Goal: Answer question/provide support: Share knowledge or assist other users

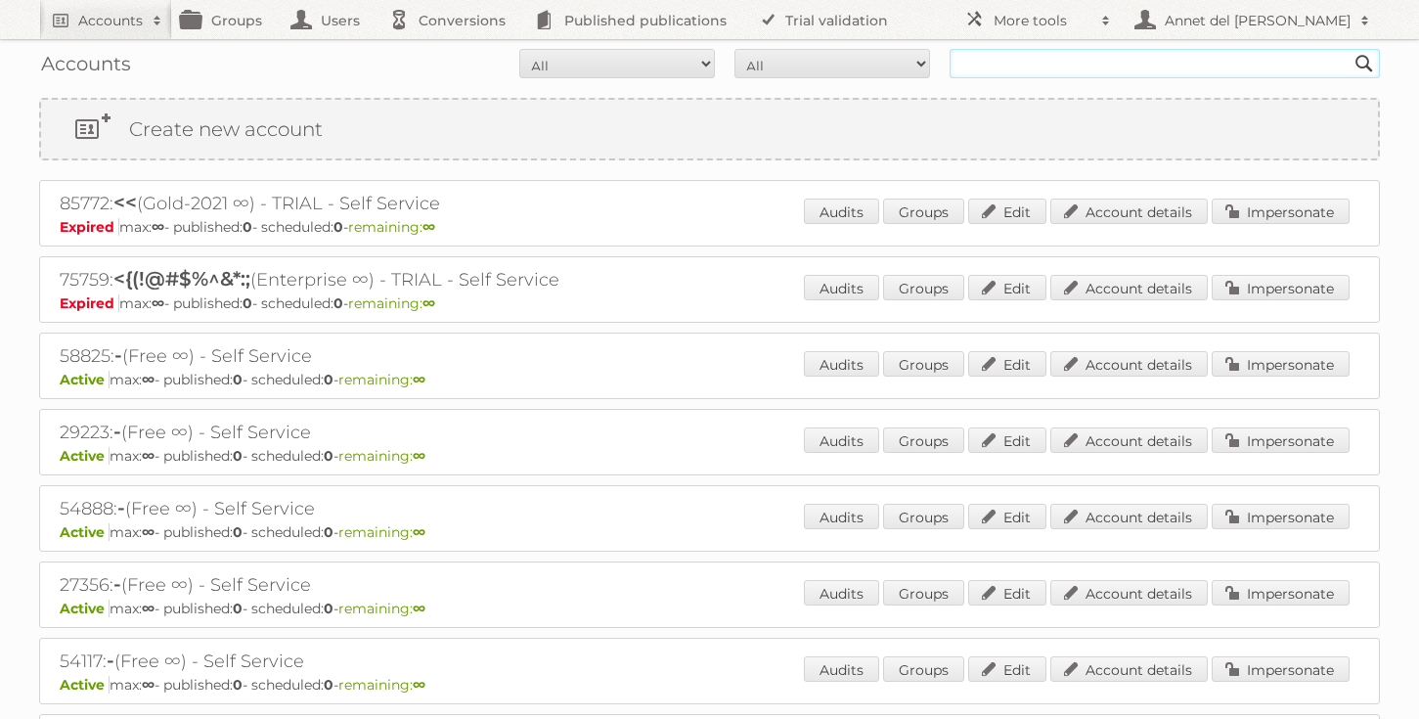
click at [1102, 68] on input "text" at bounding box center [1165, 63] width 430 height 29
paste input "alexis.gamblin@mac.com"
type input "alexis.gamblin@mac.com"
click at [1350, 49] on input "Search" at bounding box center [1364, 63] width 29 height 29
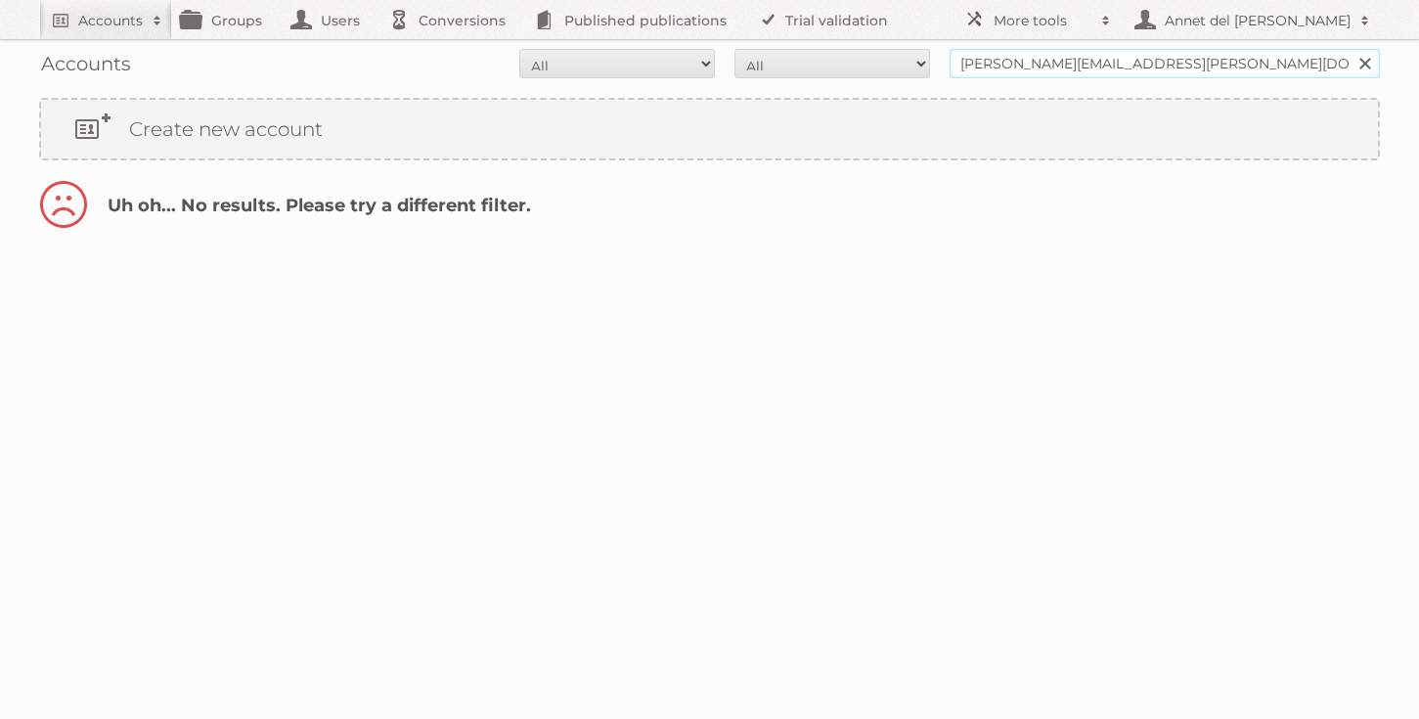
click at [1002, 66] on input "[PERSON_NAME][EMAIL_ADDRESS][PERSON_NAME][DOMAIN_NAME]" at bounding box center [1165, 63] width 430 height 29
click at [1052, 66] on input "alexis.gamblin@mac.com" at bounding box center [1165, 63] width 430 height 29
drag, startPoint x: 1059, startPoint y: 66, endPoint x: 930, endPoint y: 67, distance: 129.1
click at [930, 67] on form "All Active Expired Pending All Paid Trials Self service alexis.gamblin@mac.com …" at bounding box center [709, 63] width 1341 height 29
type input "@mac.com"
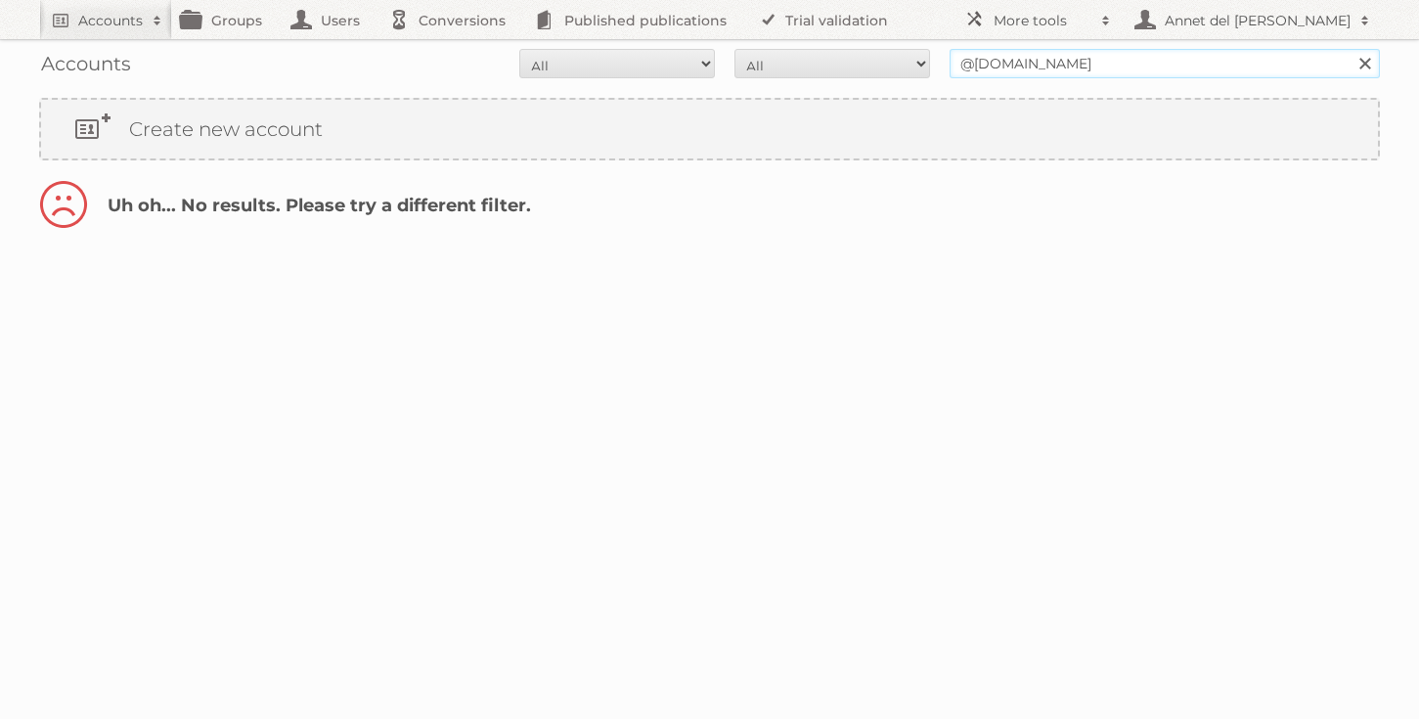
click at [1350, 49] on input "Search" at bounding box center [1364, 63] width 29 height 29
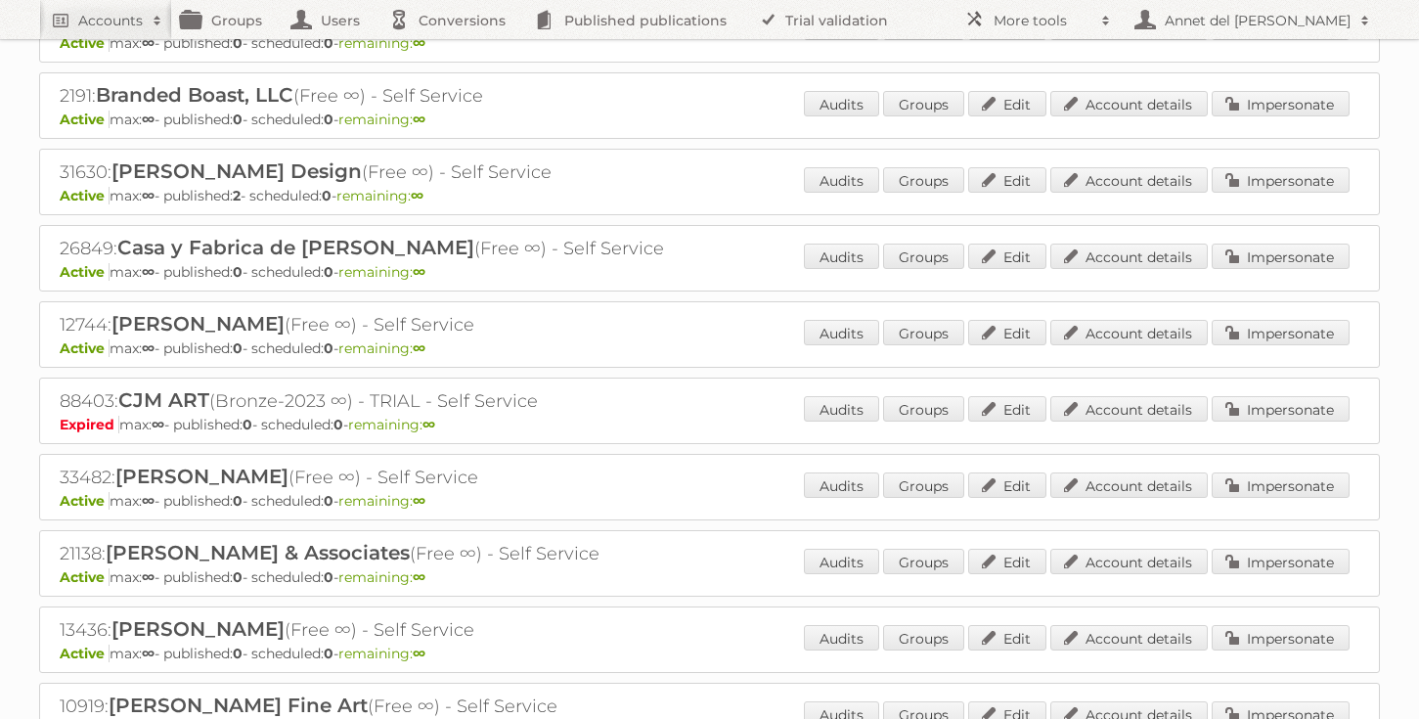
scroll to position [753, 0]
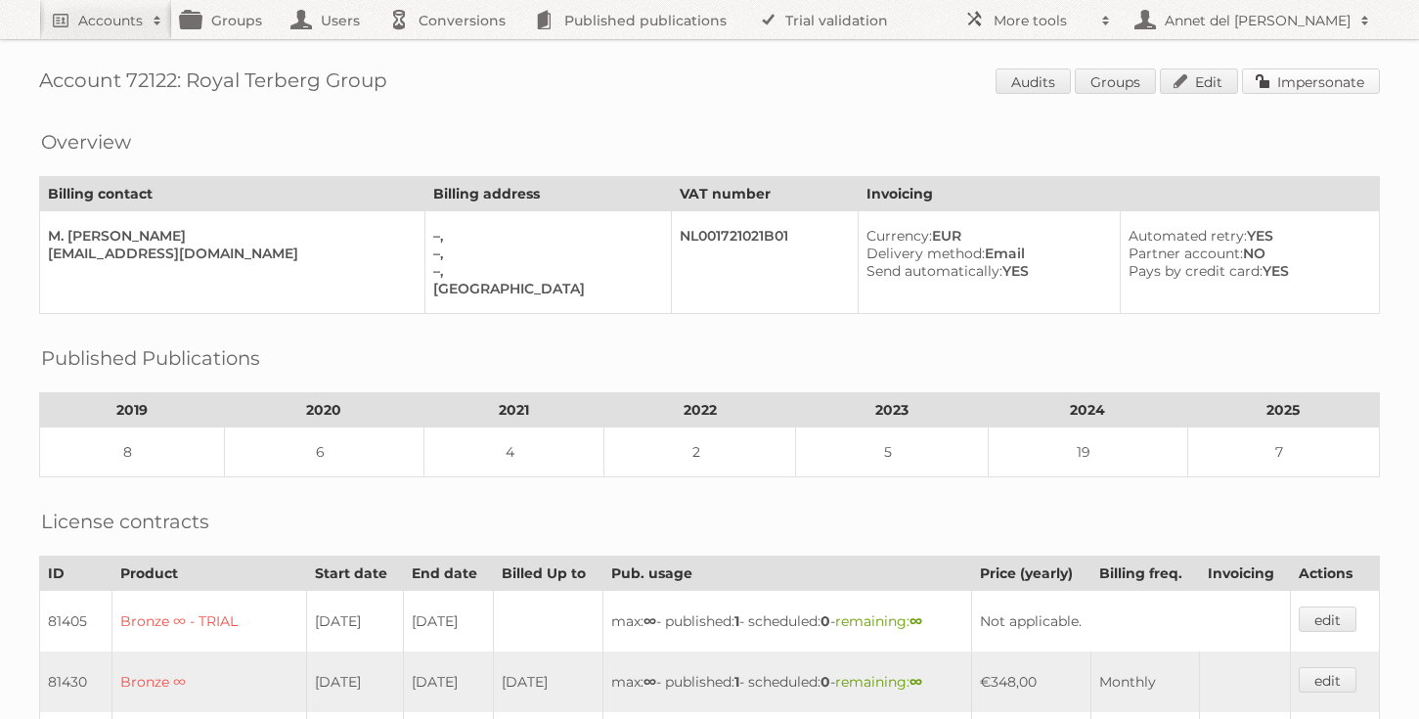
click at [1294, 79] on link "Impersonate" at bounding box center [1311, 80] width 138 height 25
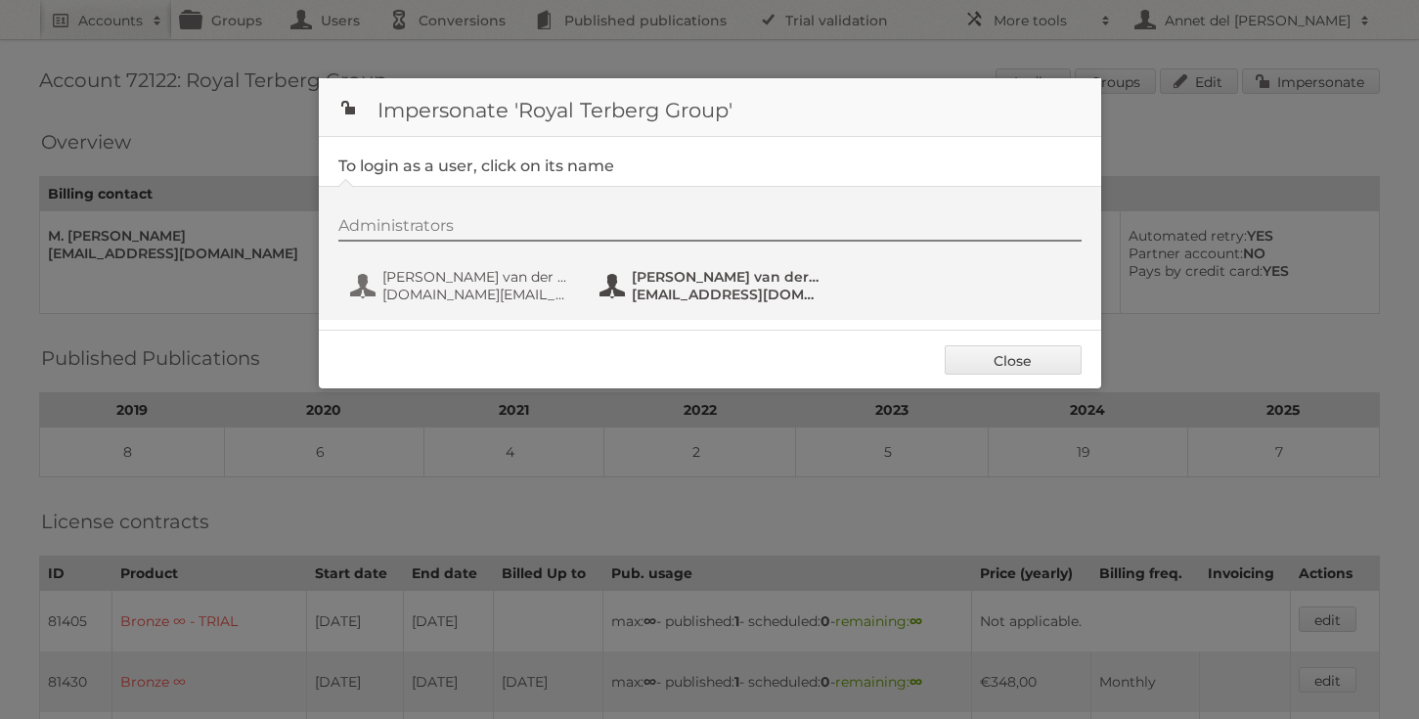
click at [804, 280] on span "Marco van der Hijden-old" at bounding box center [727, 277] width 190 height 18
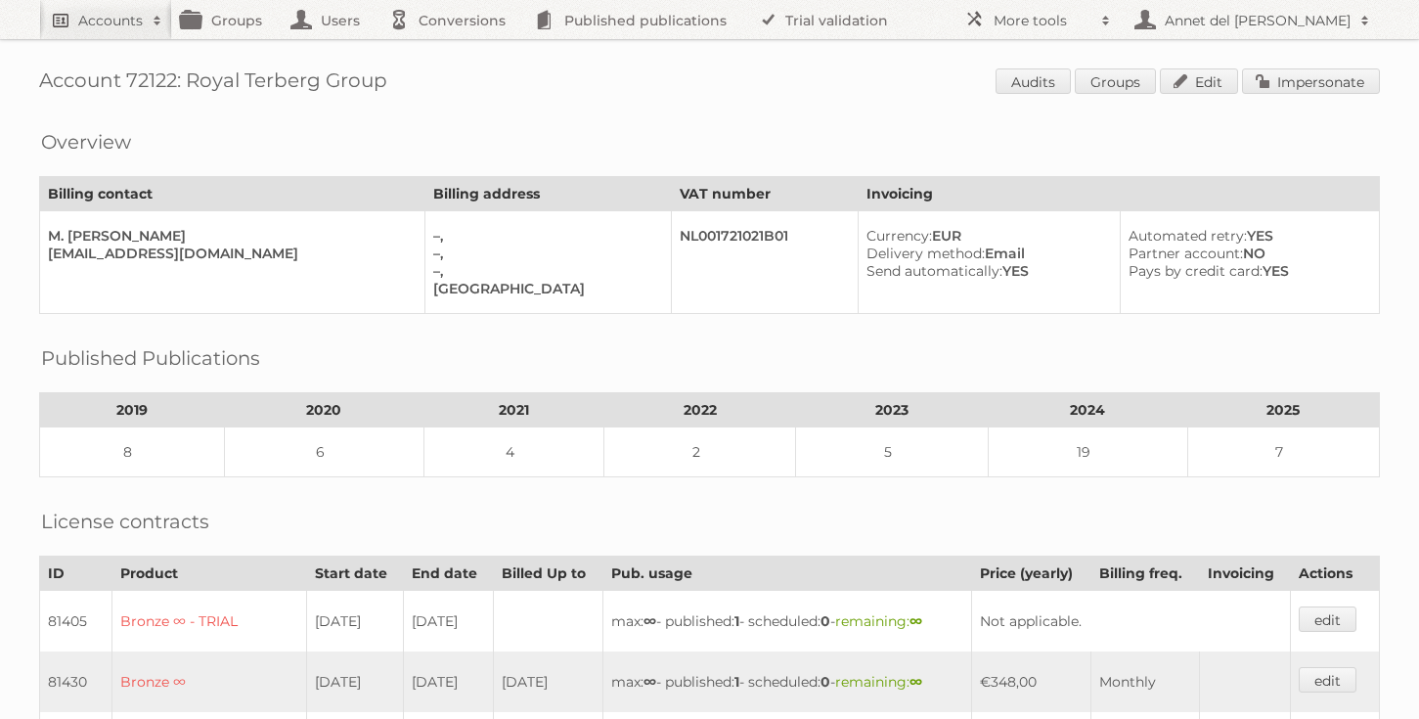
click at [119, 31] on link "Accounts" at bounding box center [105, 19] width 133 height 39
paste input"] "socialmedia@volmary.com"
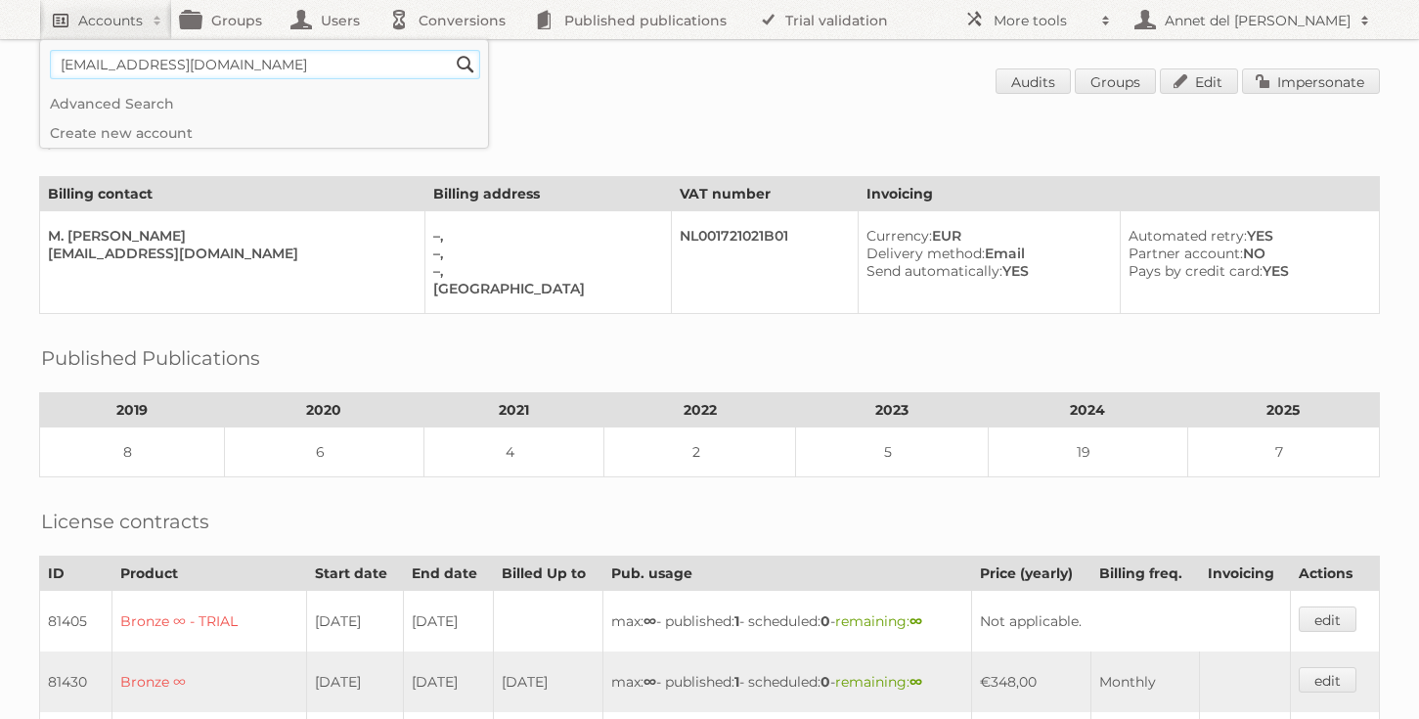
type input"] "socialmedia@volmary.com"
click at [451, 50] on input "Search" at bounding box center [465, 64] width 29 height 29
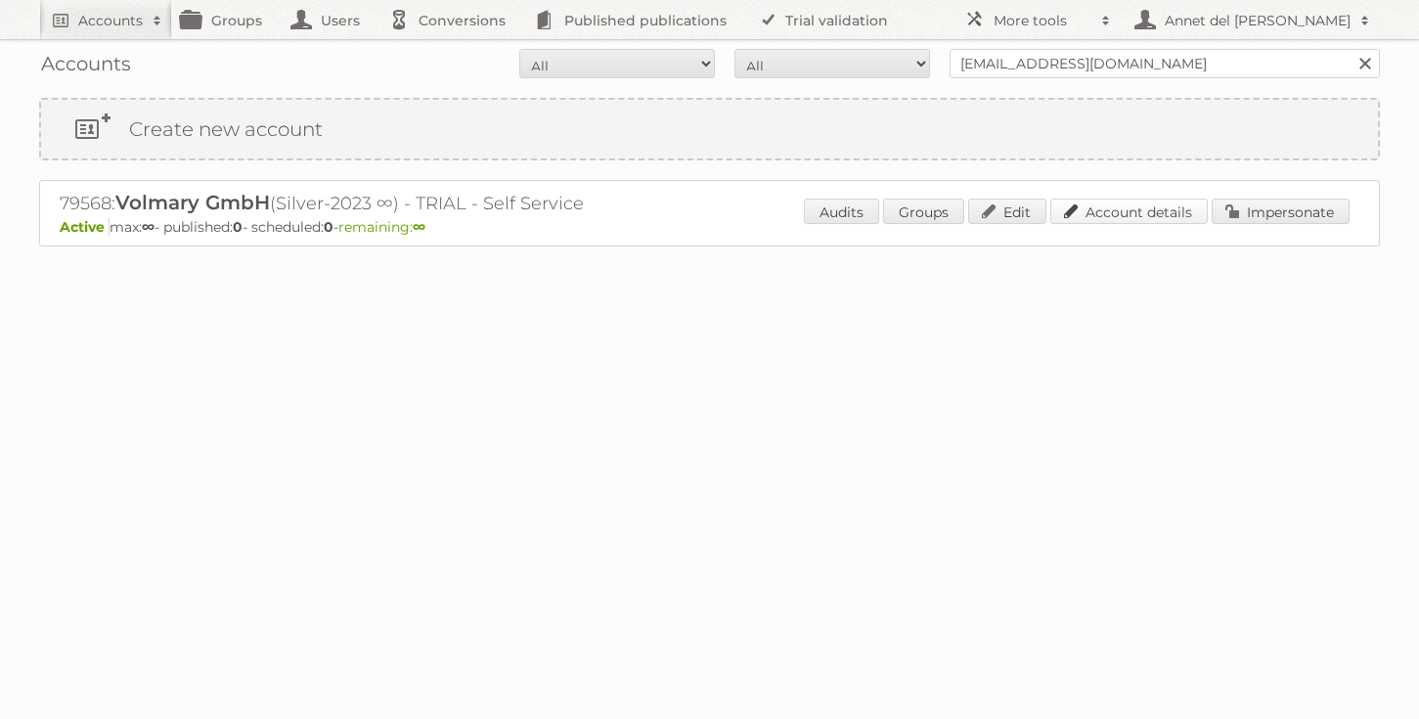
click at [1105, 205] on link "Account details" at bounding box center [1128, 211] width 157 height 25
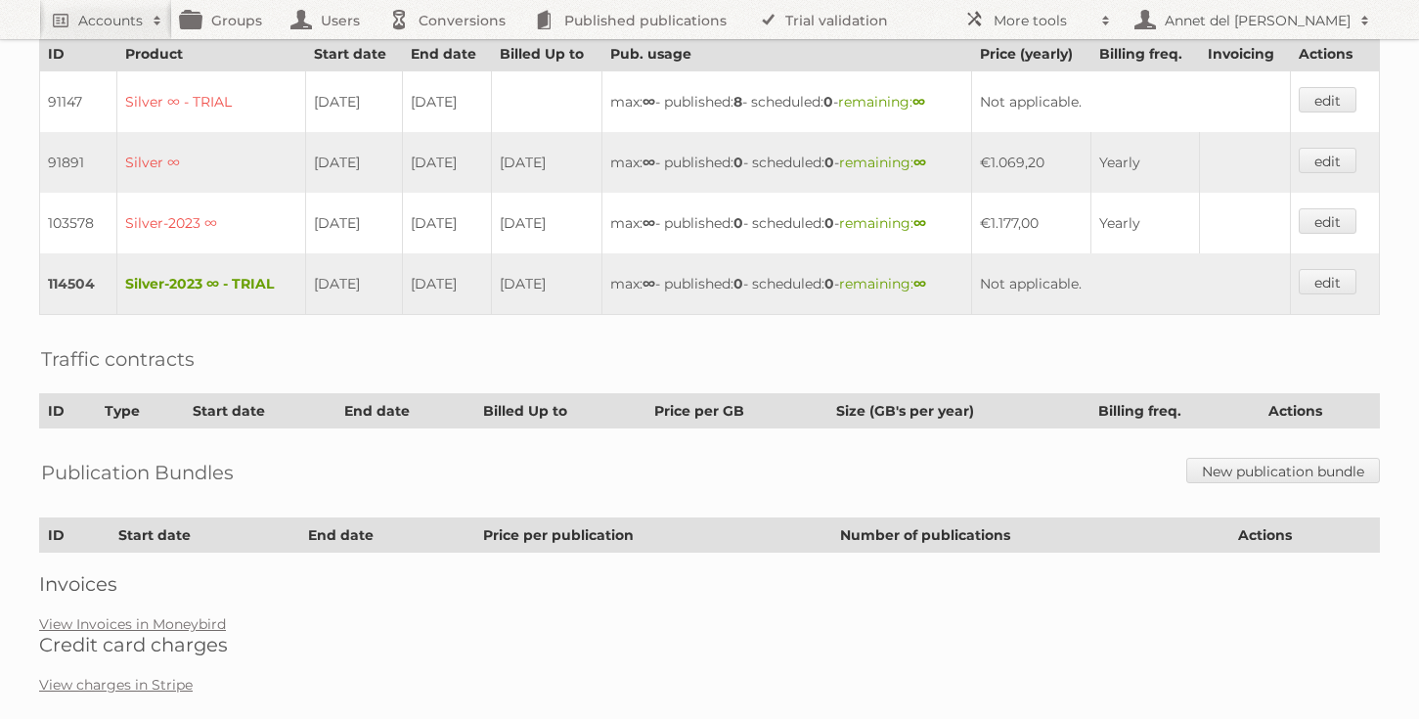
scroll to position [594, 0]
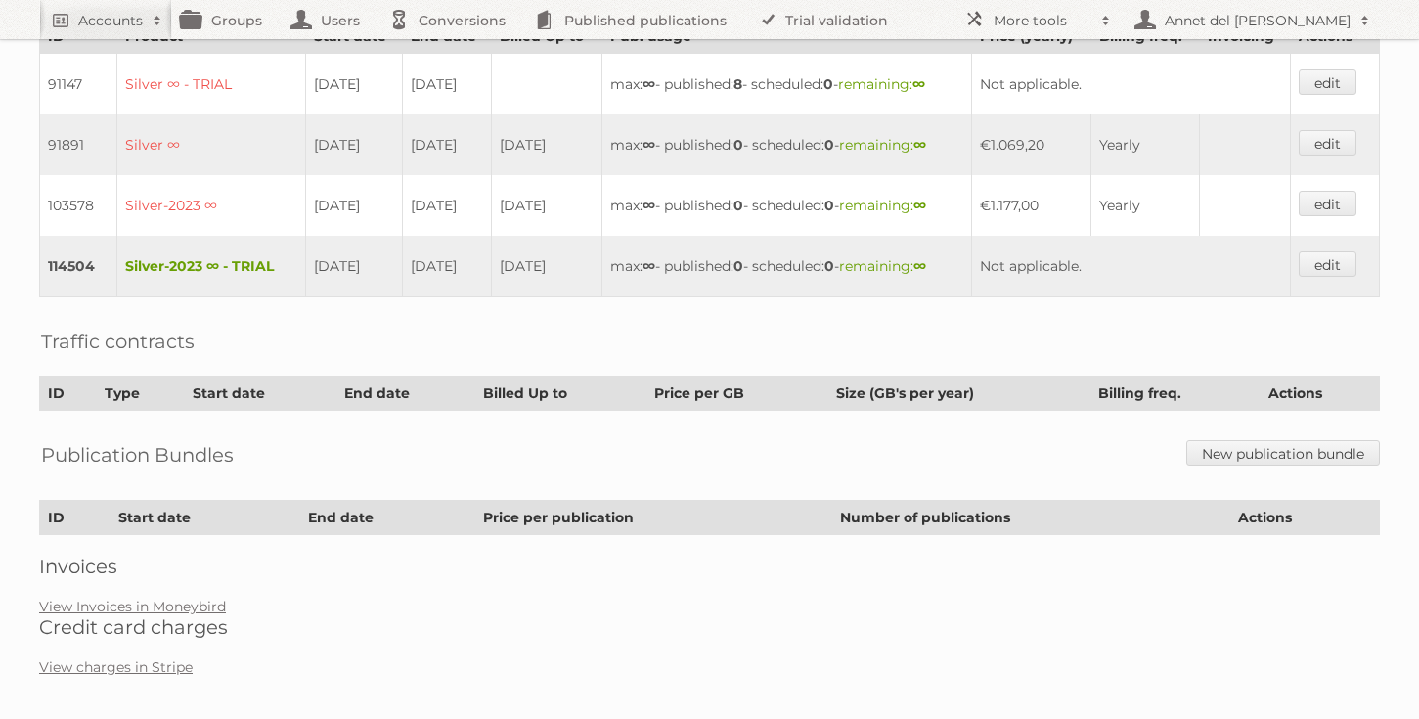
click at [182, 615] on h2 "Credit card charges" at bounding box center [709, 626] width 1341 height 23
click at [186, 598] on link "View Invoices in Moneybird" at bounding box center [132, 607] width 187 height 18
click at [126, 658] on link "View charges in Stripe" at bounding box center [116, 667] width 154 height 18
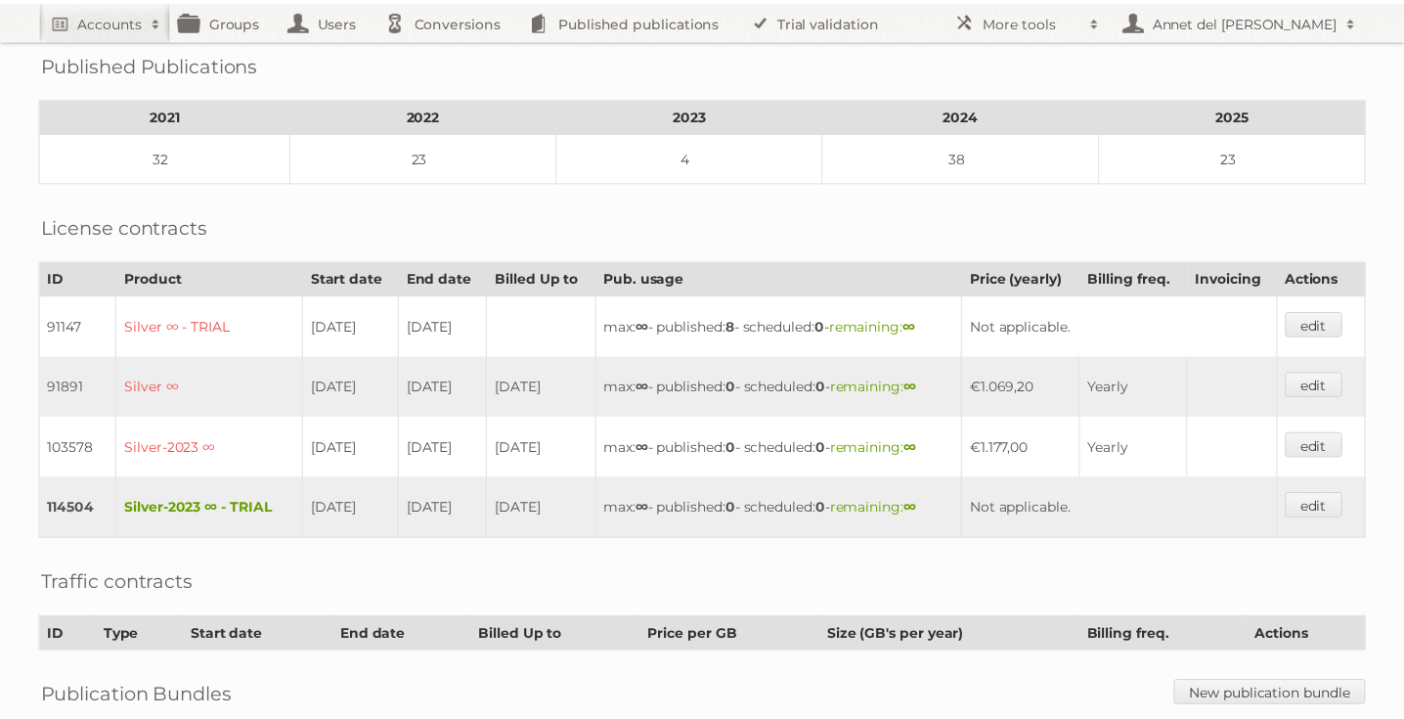
scroll to position [0, 0]
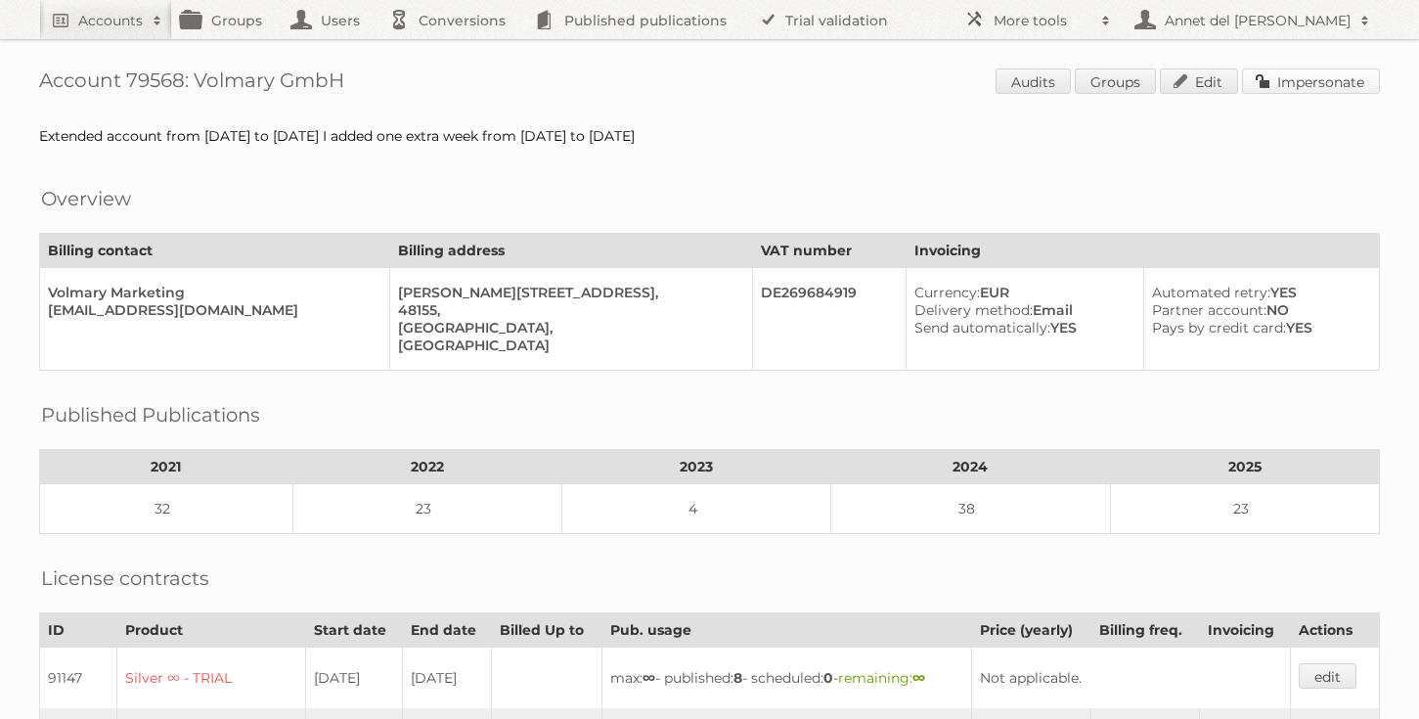
click at [1317, 86] on link "Impersonate" at bounding box center [1311, 80] width 138 height 25
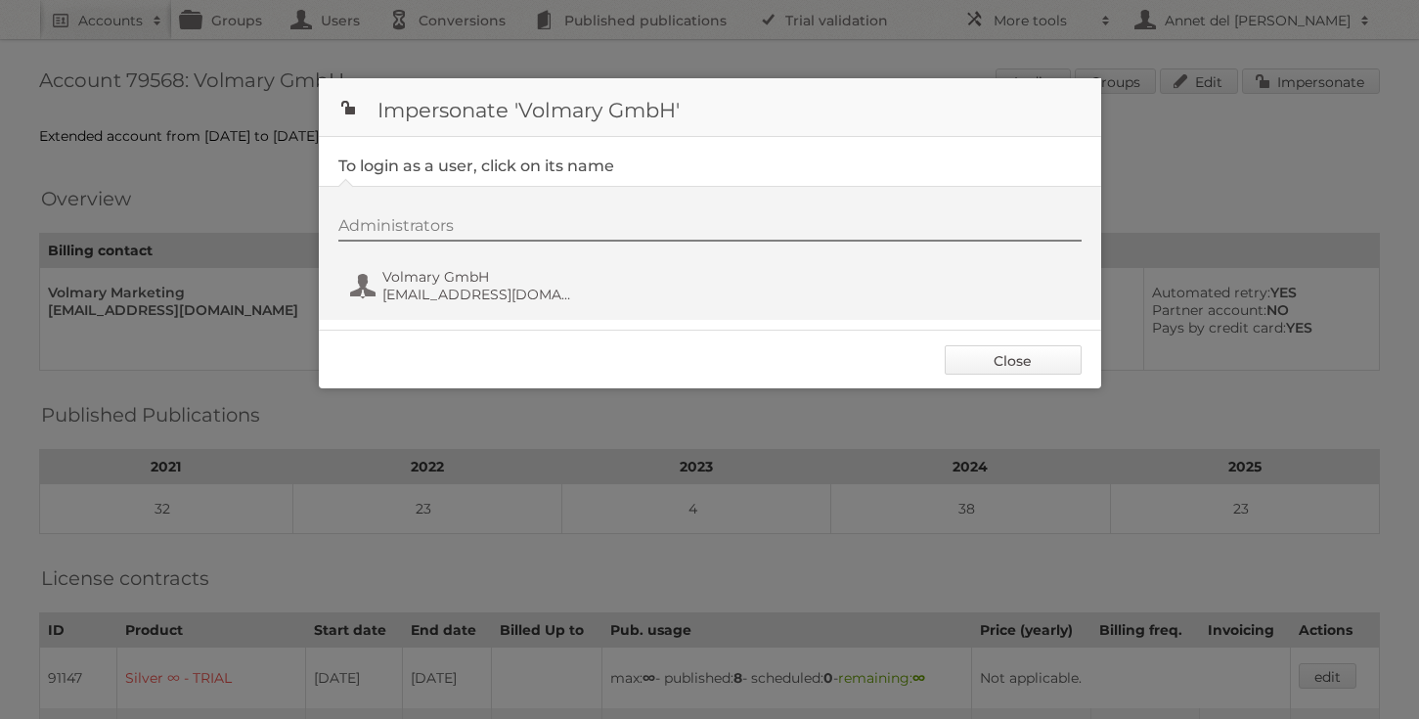
click at [980, 349] on link "Close" at bounding box center [1013, 359] width 137 height 29
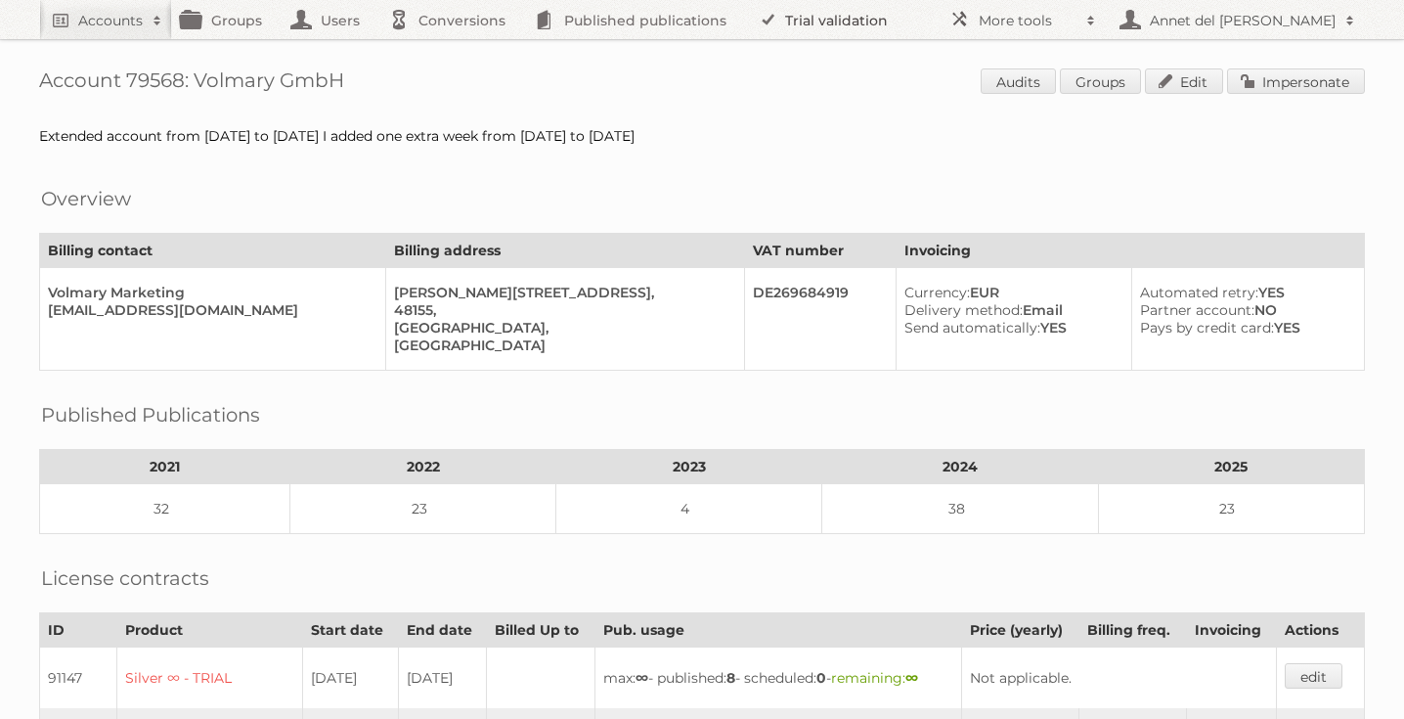
click at [810, 26] on link "Trial validation" at bounding box center [826, 19] width 161 height 39
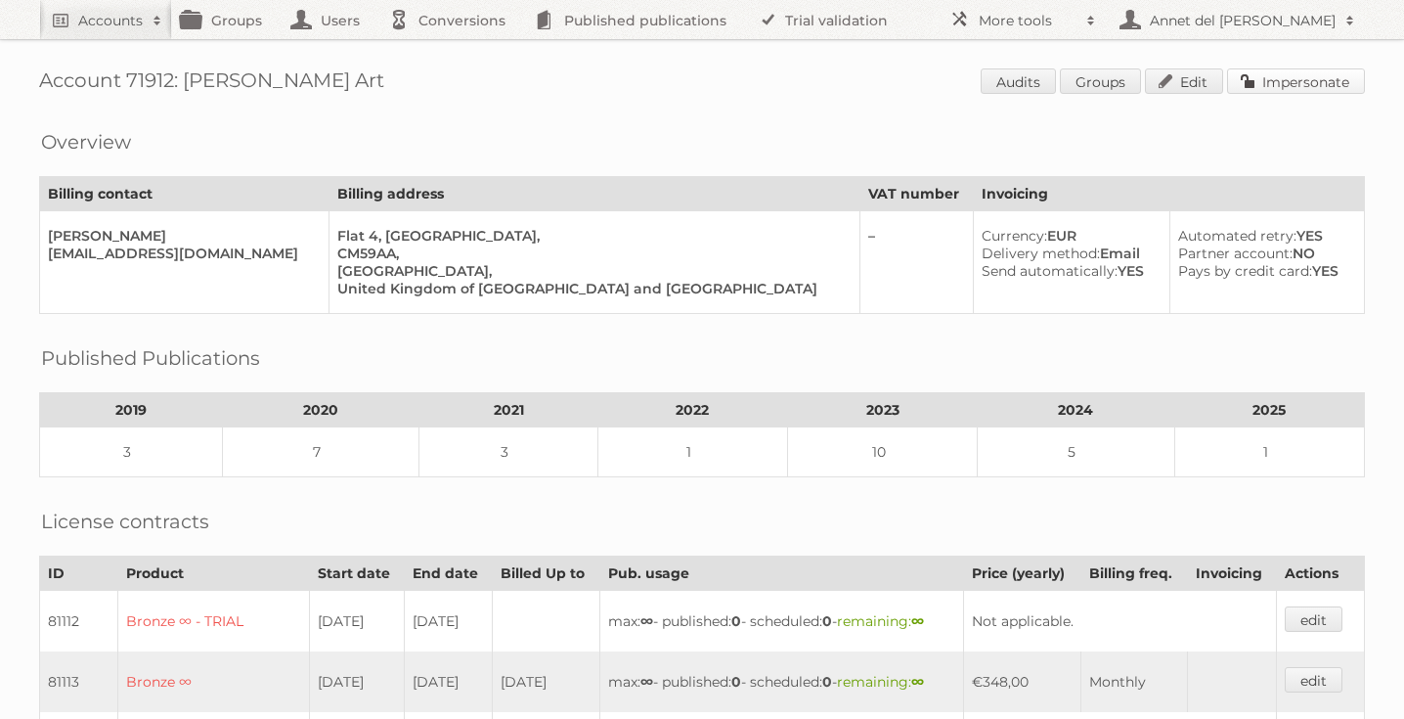
click at [1308, 81] on link "Impersonate" at bounding box center [1296, 80] width 138 height 25
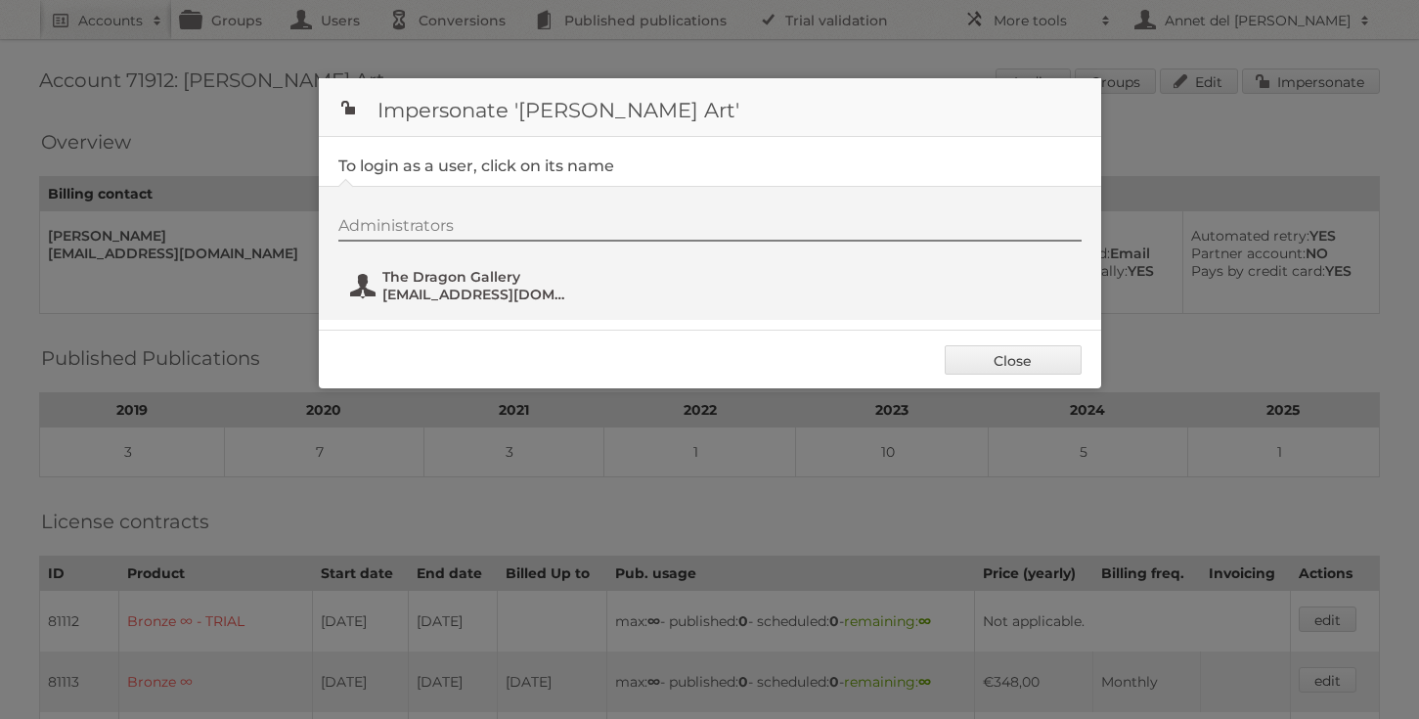
click at [529, 288] on span "info@thedragongallery.com" at bounding box center [477, 295] width 190 height 18
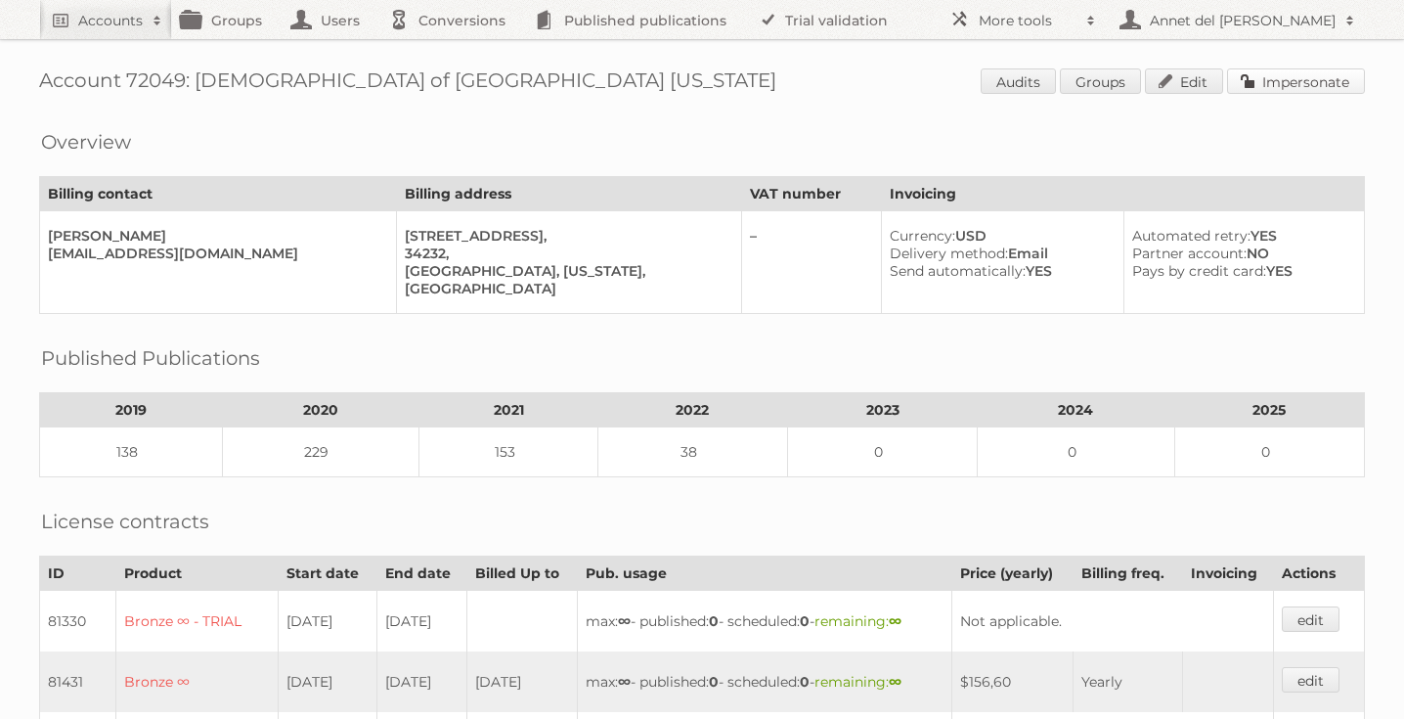
click at [1297, 73] on link "Impersonate" at bounding box center [1296, 80] width 138 height 25
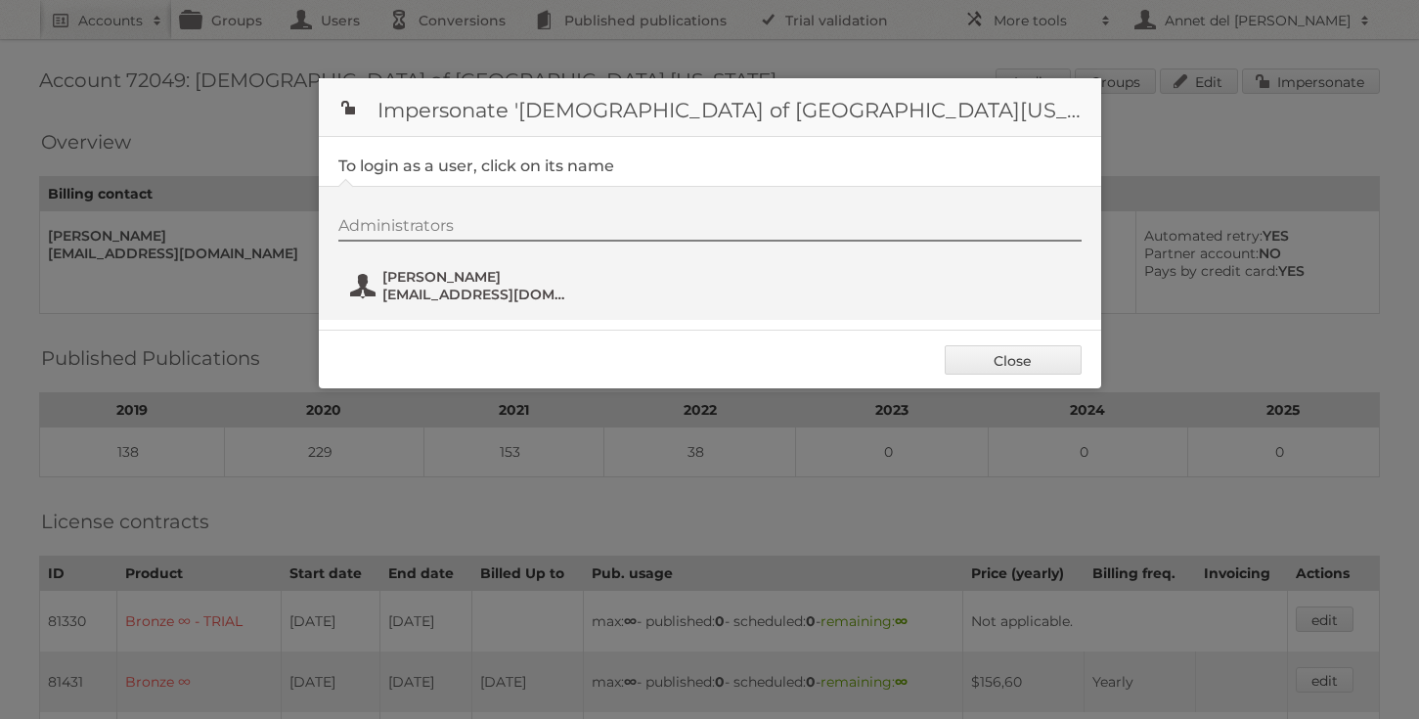
click at [435, 277] on span "Roberta C. Druif" at bounding box center [477, 277] width 190 height 18
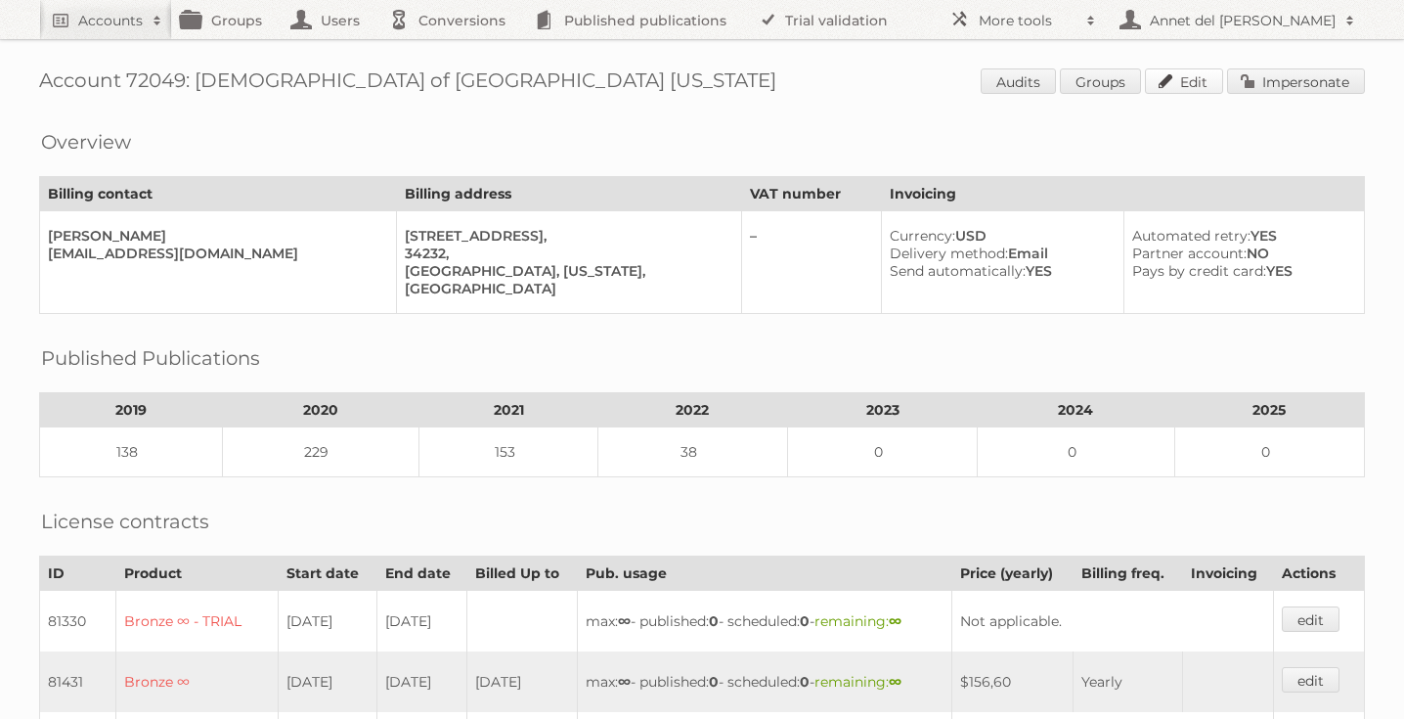
click at [1209, 84] on link "Edit" at bounding box center [1184, 80] width 78 height 25
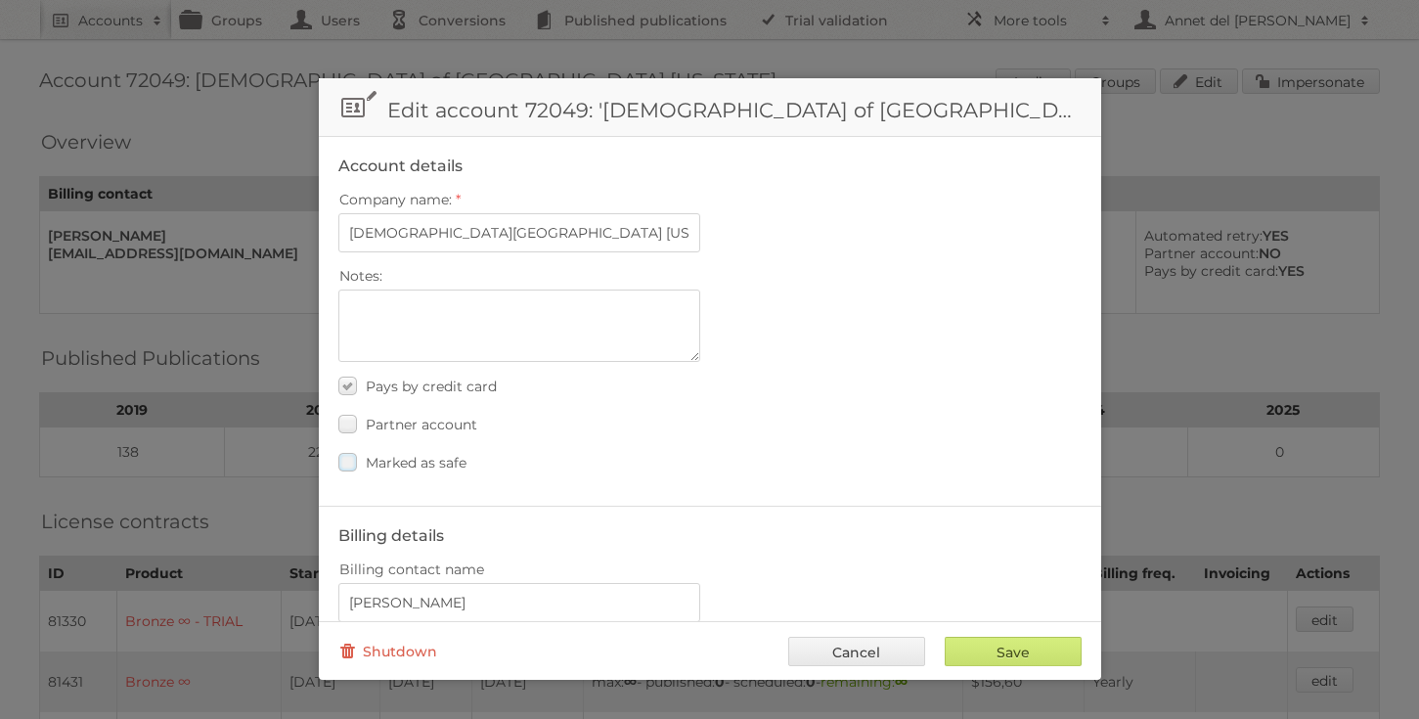
click at [397, 454] on span "Marked as safe" at bounding box center [416, 463] width 101 height 18
click at [0, 0] on input "Marked as safe" at bounding box center [0, 0] width 0 height 0
click at [975, 643] on input "Save" at bounding box center [1013, 651] width 137 height 29
type input "..."
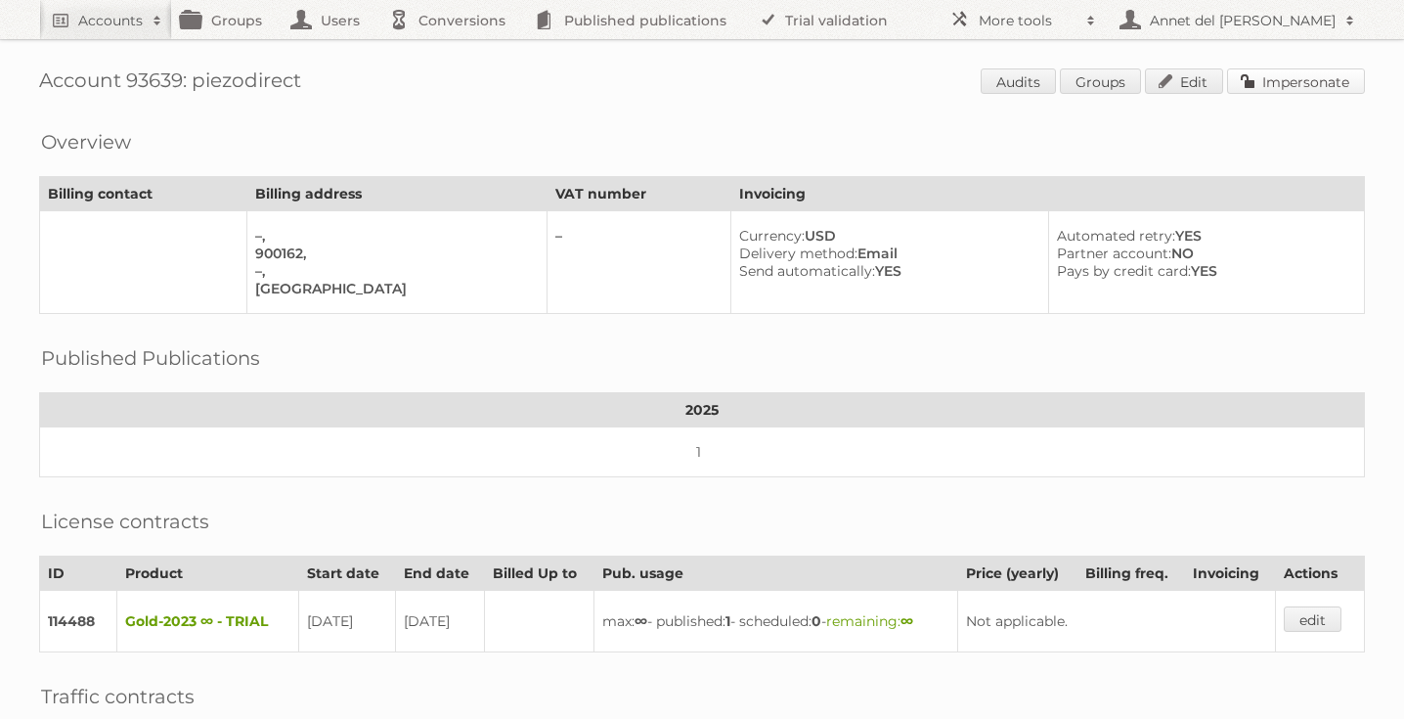
click at [1302, 72] on link "Impersonate" at bounding box center [1296, 80] width 138 height 25
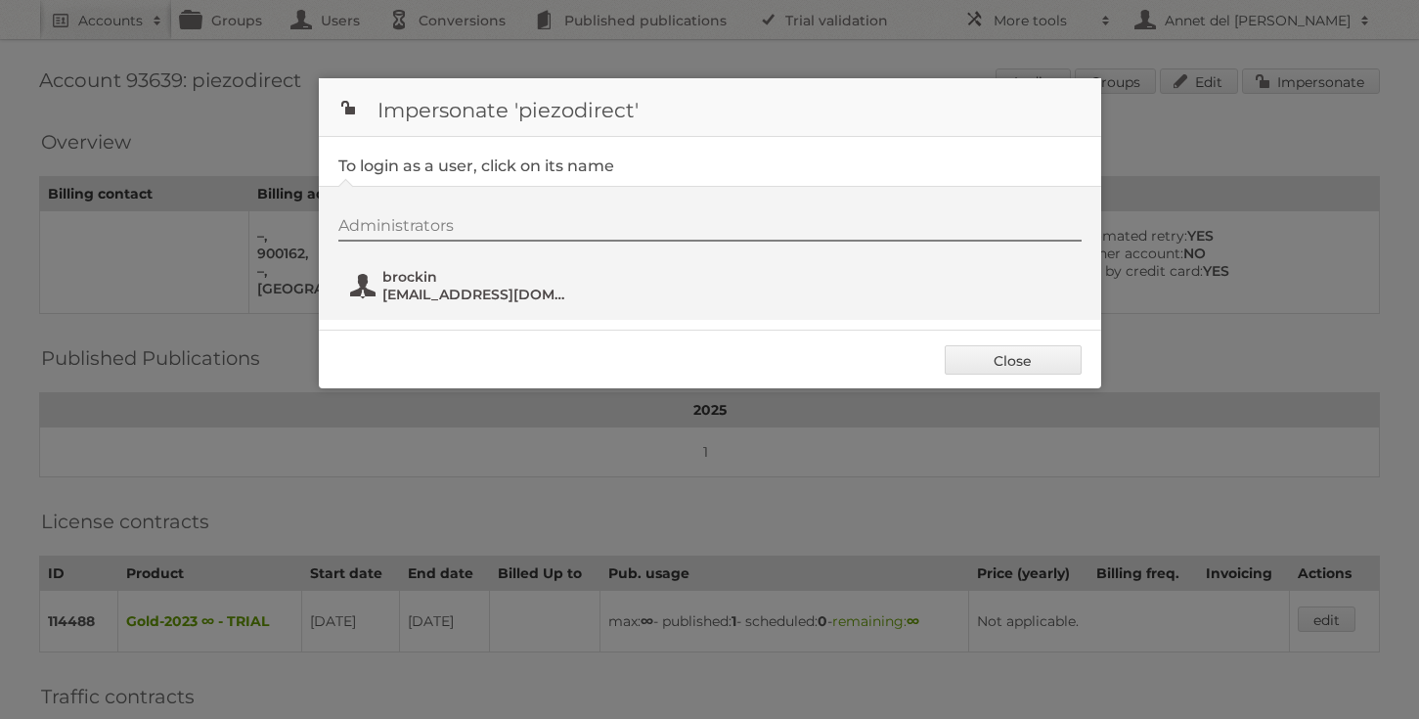
click at [414, 298] on span "piezoo@greenplanetbeauty.in" at bounding box center [477, 295] width 190 height 18
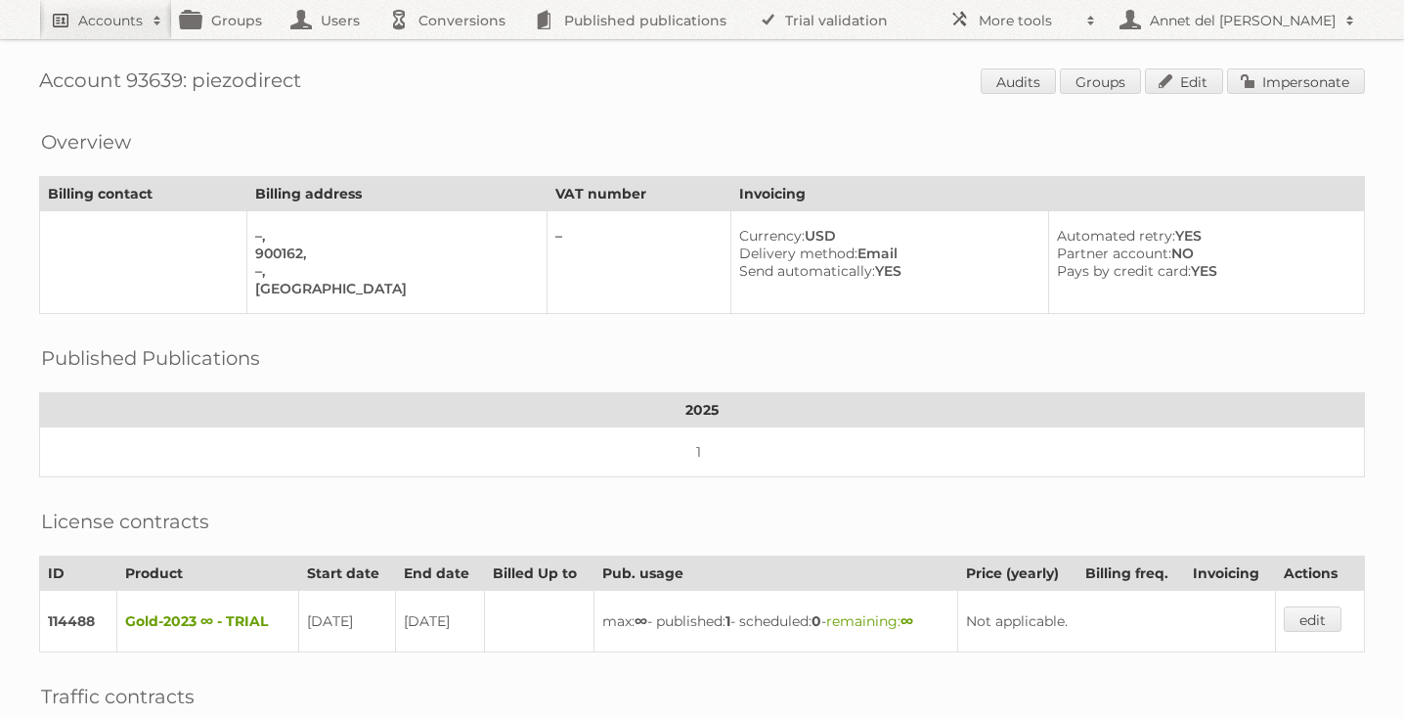
click at [101, 29] on h2 "Accounts" at bounding box center [110, 21] width 65 height 20
paste input"] "[PERSON_NAME][EMAIL_ADDRESS][PERSON_NAME][DOMAIN_NAME]"
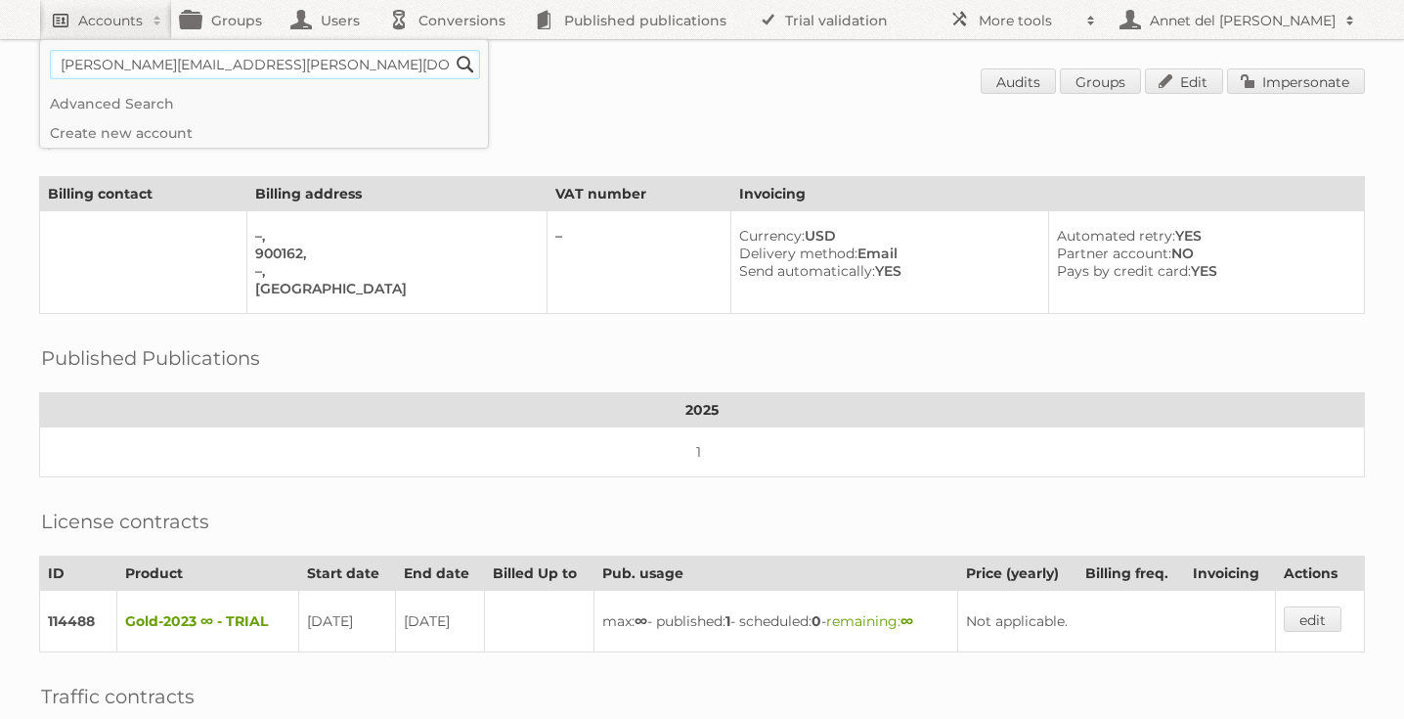
type input"] "[PERSON_NAME][EMAIL_ADDRESS][PERSON_NAME][DOMAIN_NAME]"
click at [451, 50] on input "Search" at bounding box center [465, 64] width 29 height 29
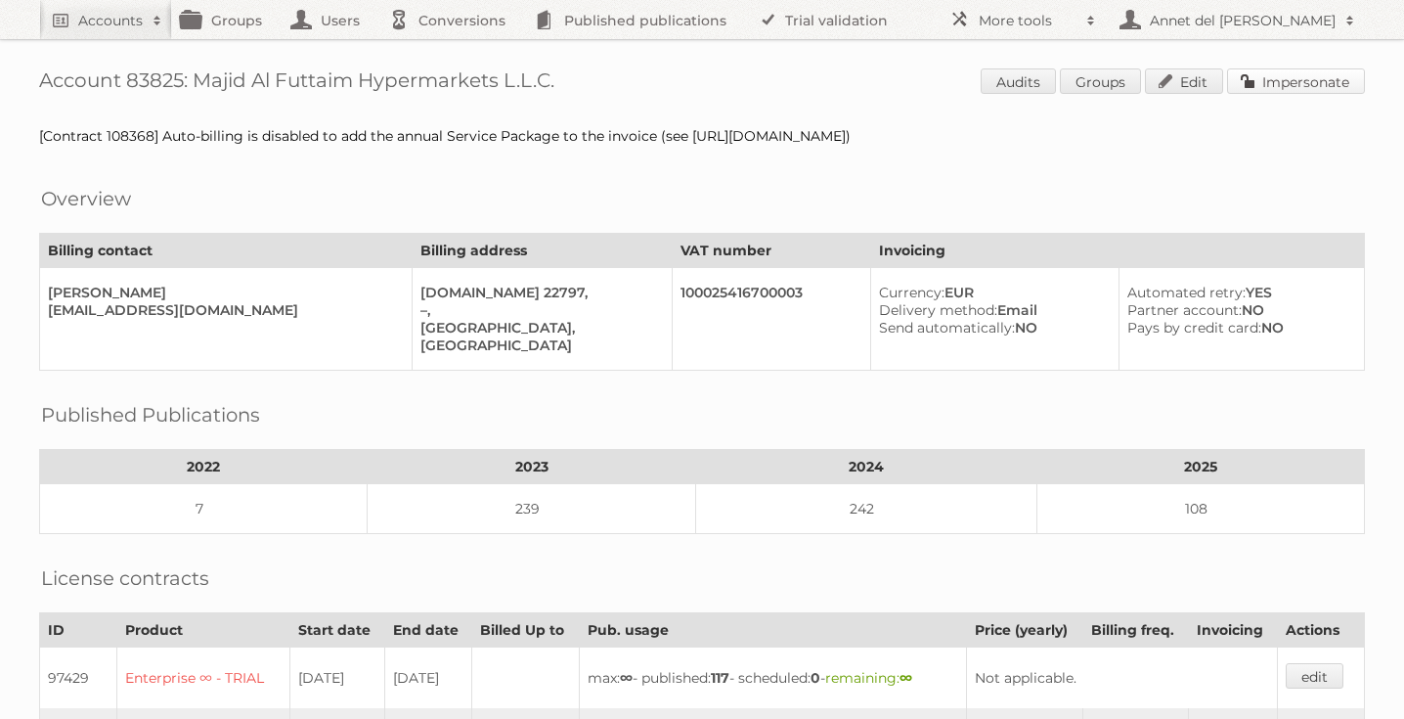
click at [1279, 70] on link "Impersonate" at bounding box center [1296, 80] width 138 height 25
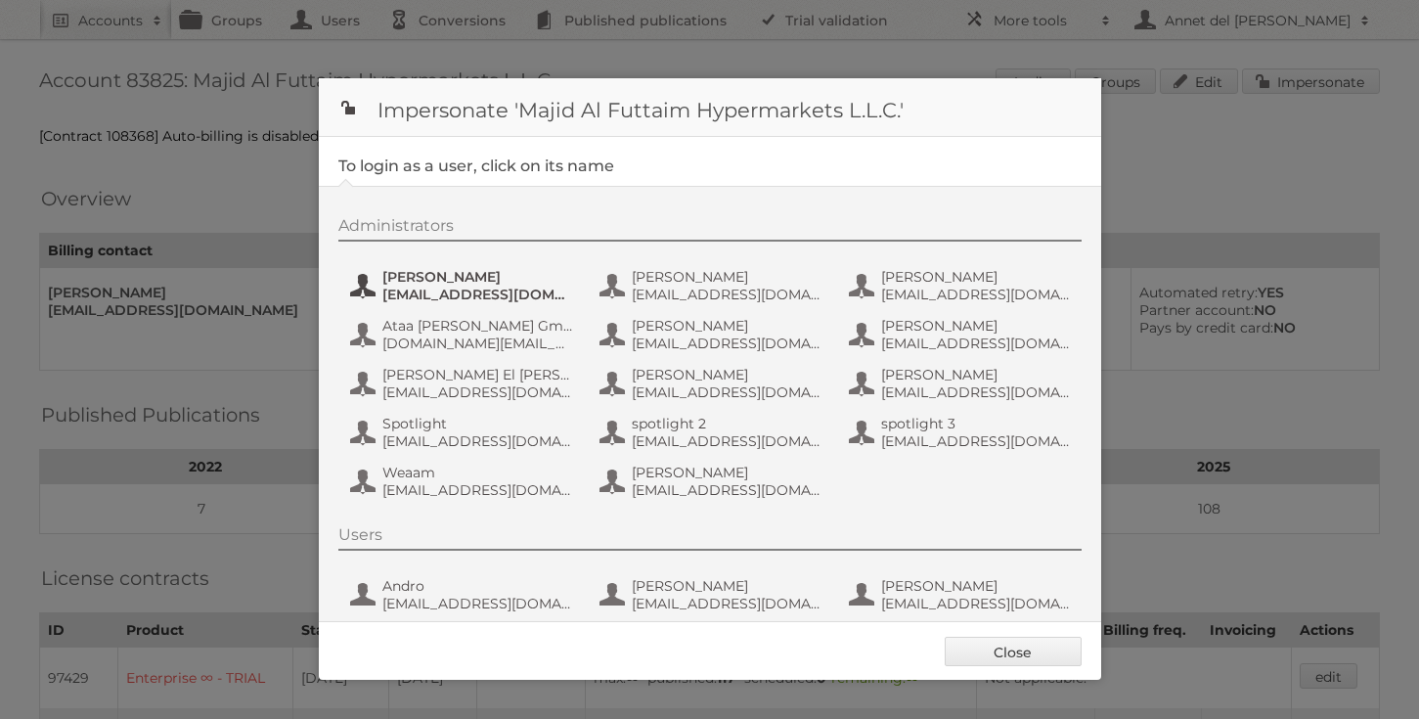
click at [454, 281] on span "[PERSON_NAME]" at bounding box center [477, 277] width 190 height 18
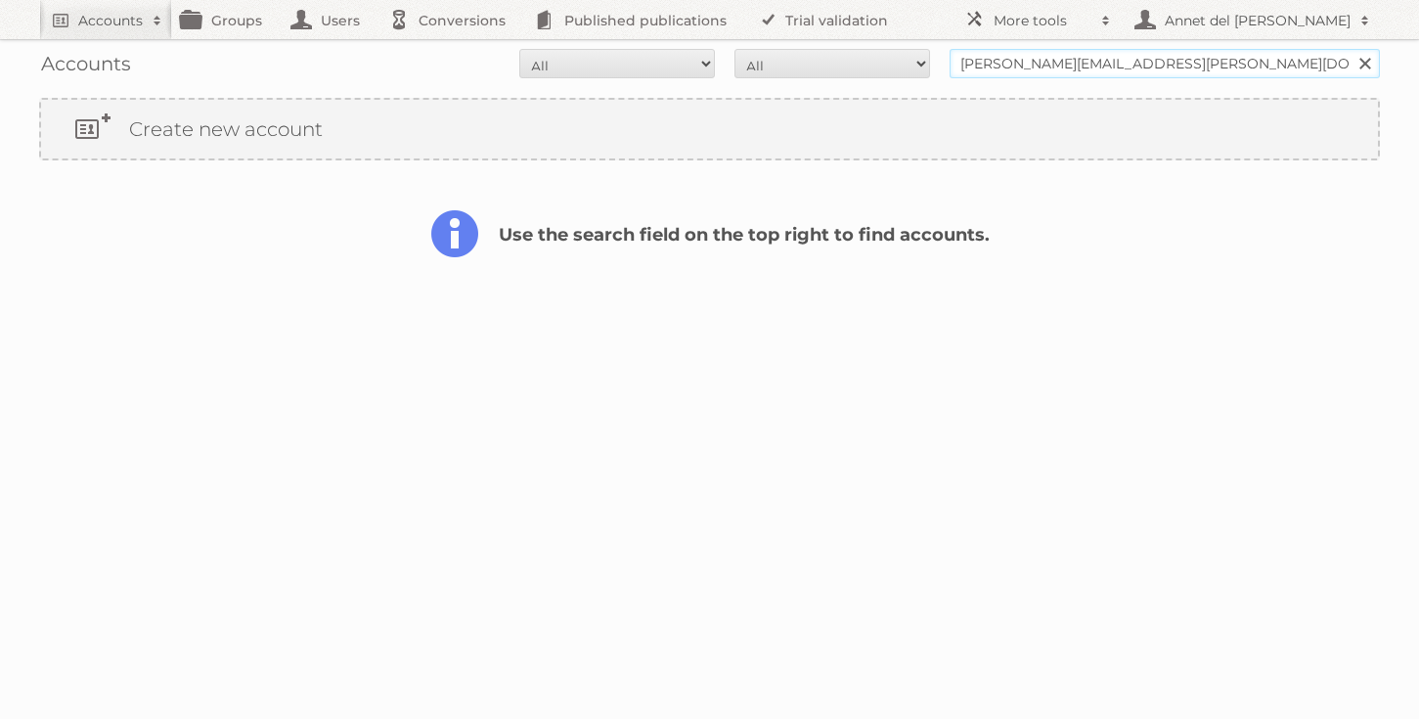
click at [1013, 67] on input "alexis.gamblin@mac.com" at bounding box center [1165, 63] width 430 height 29
type input "annet@publitas.com"
click at [1350, 49] on input "Search" at bounding box center [1364, 63] width 29 height 29
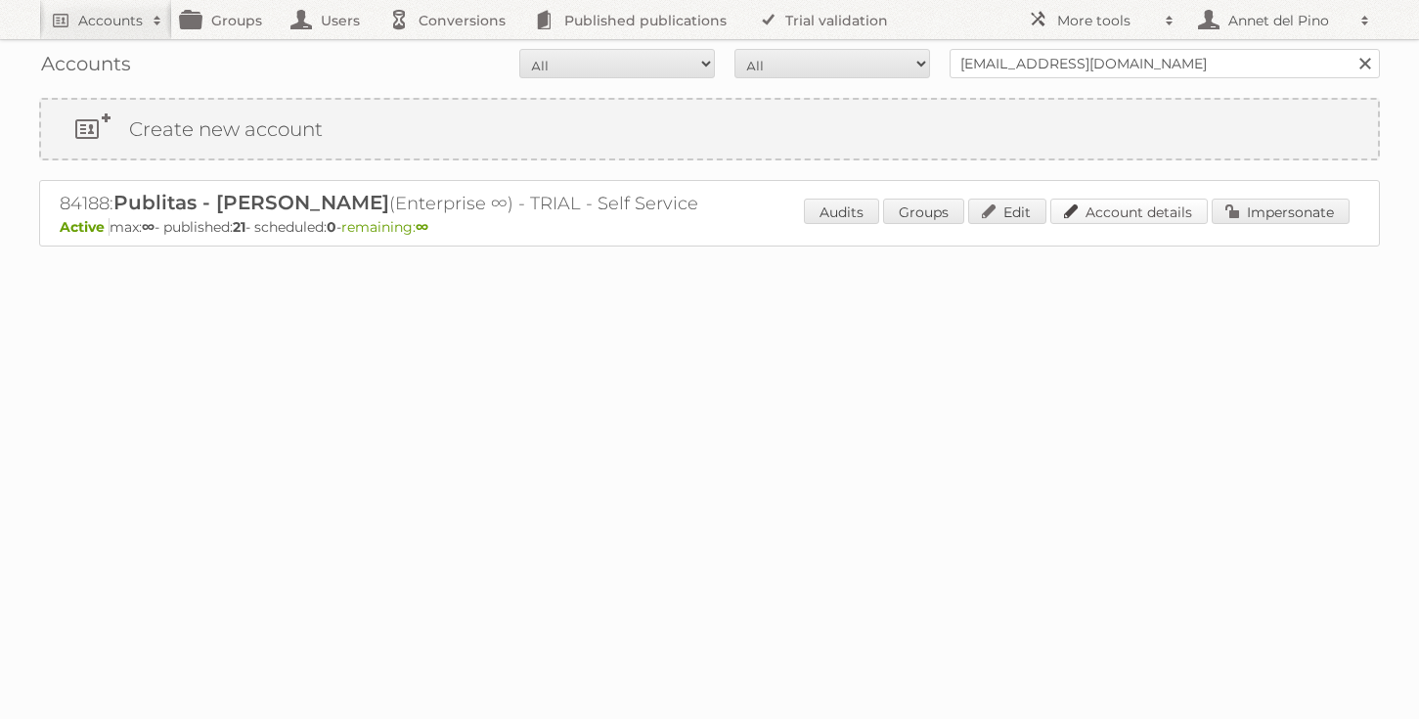
click at [1161, 204] on link "Account details" at bounding box center [1128, 211] width 157 height 25
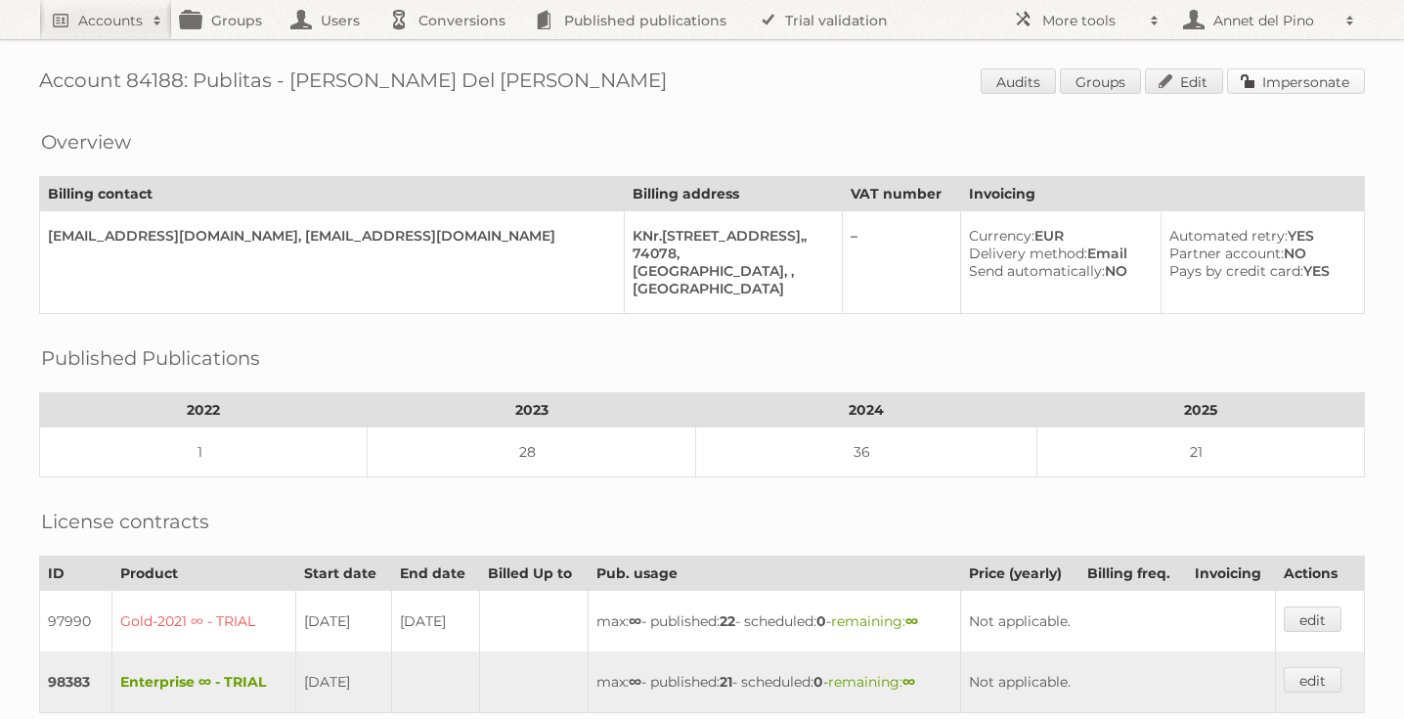
click at [1280, 75] on link "Impersonate" at bounding box center [1296, 80] width 138 height 25
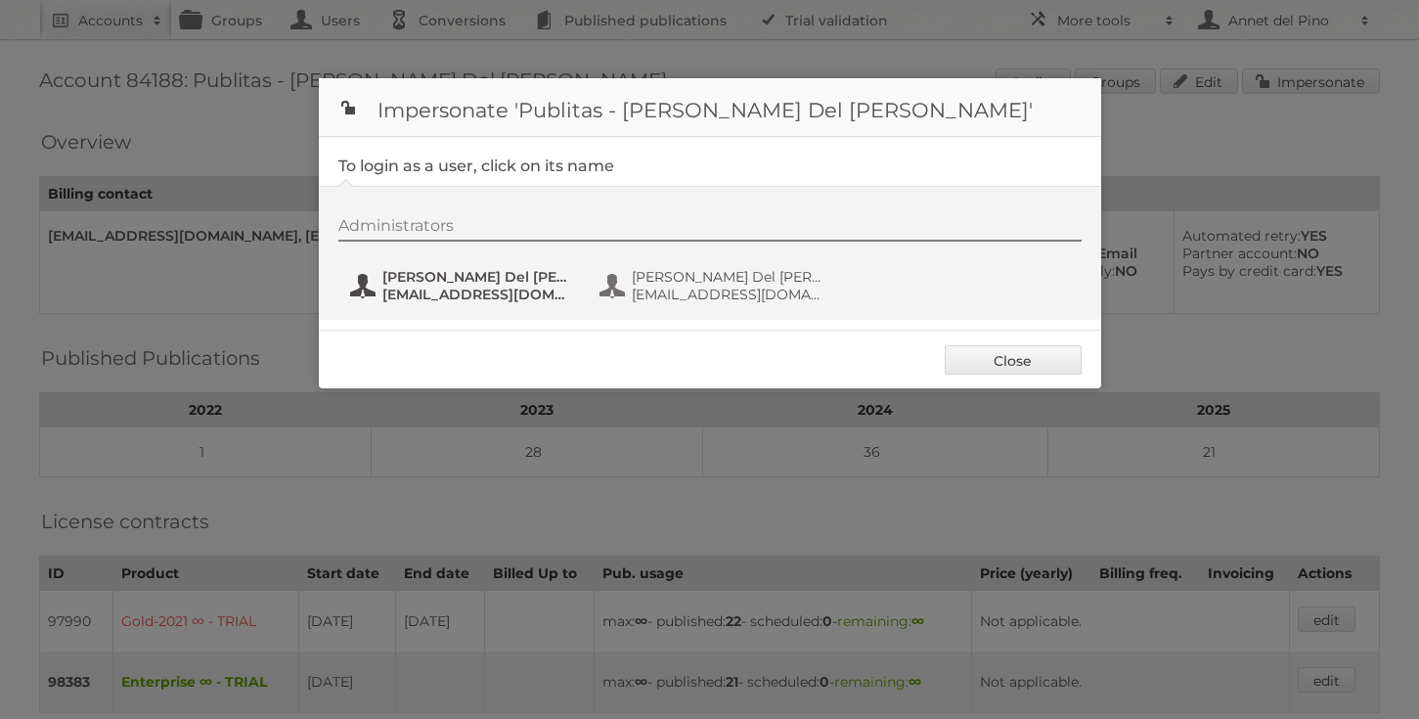
click at [437, 282] on span "[PERSON_NAME] Del [PERSON_NAME]" at bounding box center [477, 277] width 190 height 18
